Goal: Information Seeking & Learning: Learn about a topic

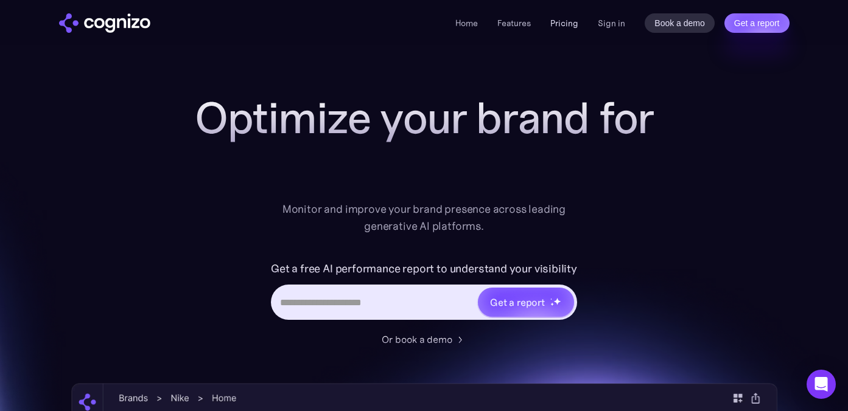
click at [567, 19] on link "Pricing" at bounding box center [564, 23] width 28 height 11
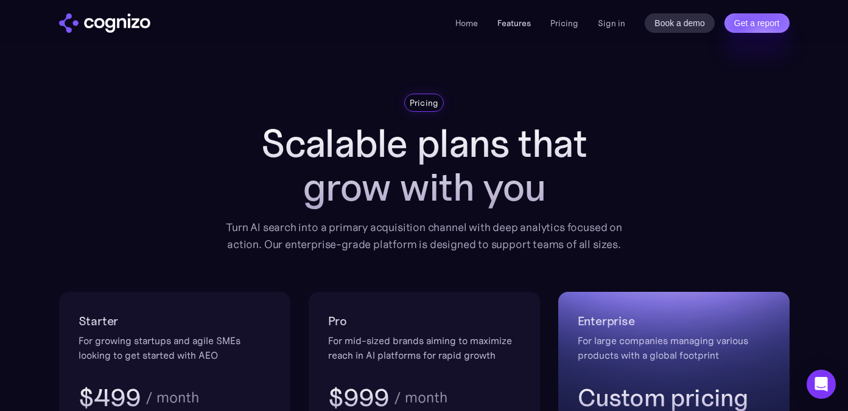
click at [515, 21] on link "Features" at bounding box center [513, 23] width 33 height 11
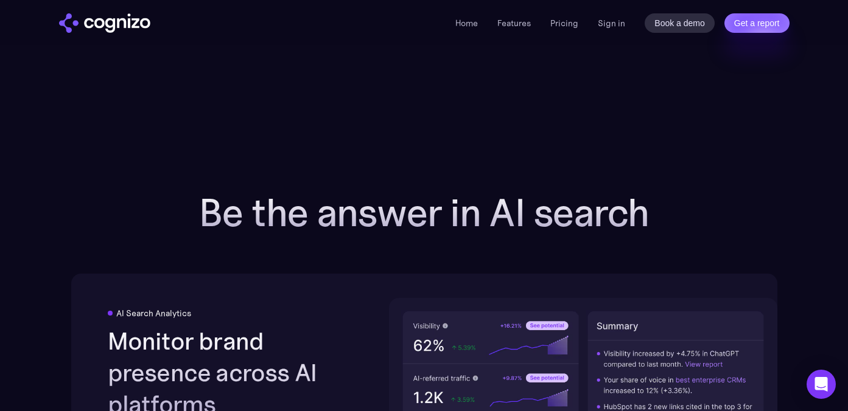
scroll to position [1628, 0]
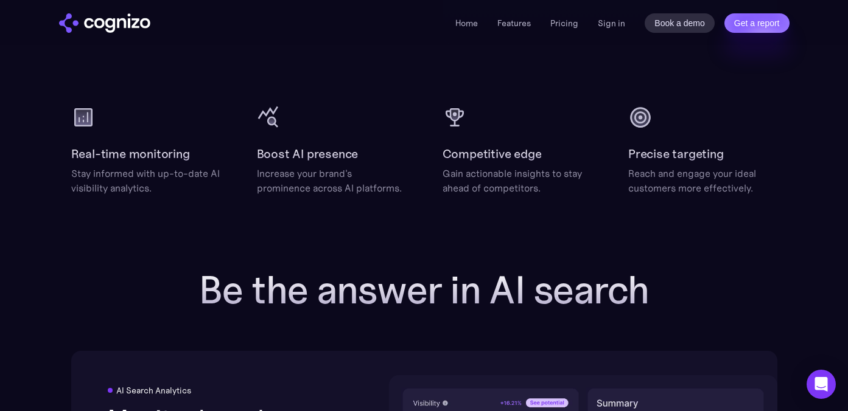
click at [124, 23] on img "home" at bounding box center [104, 22] width 91 height 19
